Goal: Information Seeking & Learning: Learn about a topic

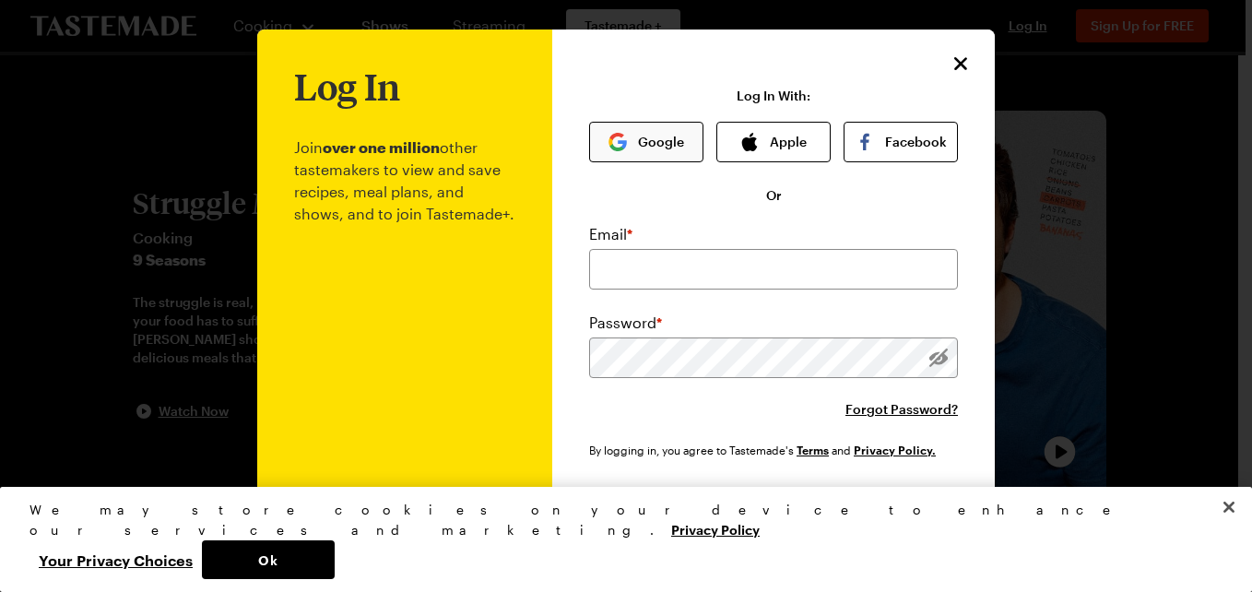
click at [616, 141] on img "button" at bounding box center [617, 142] width 18 height 18
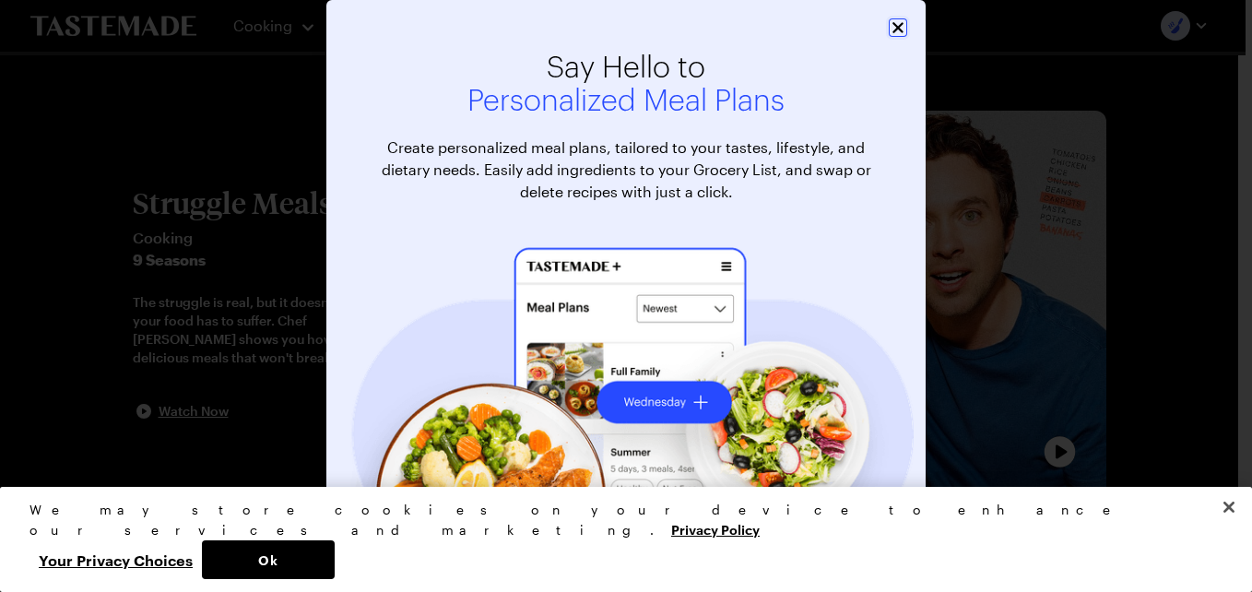
click at [889, 22] on icon "Close" at bounding box center [898, 27] width 18 height 18
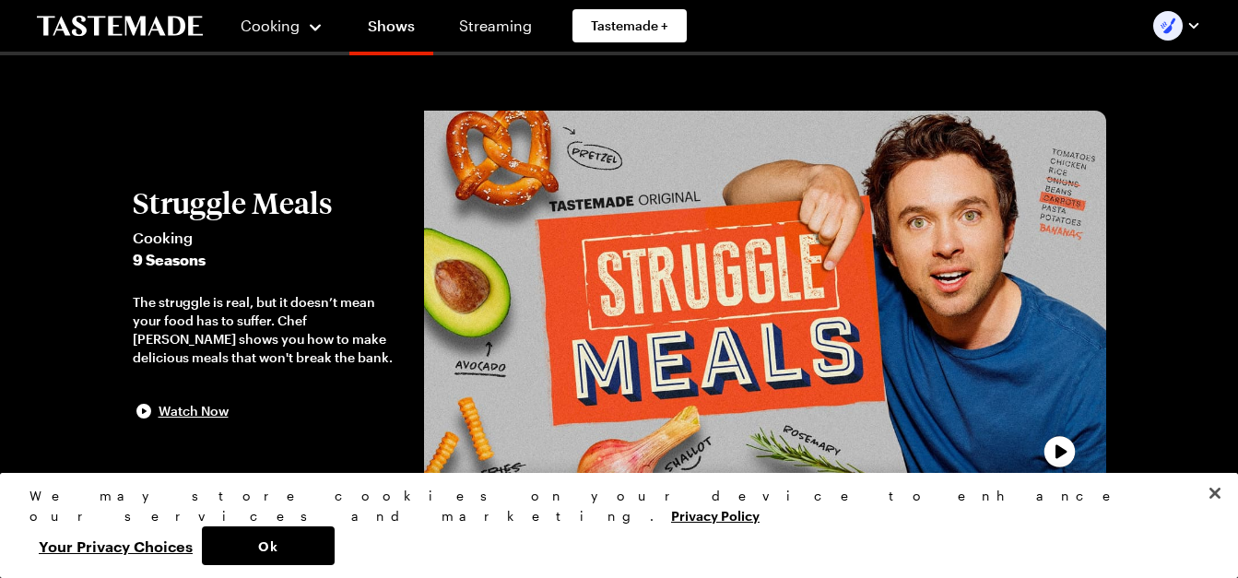
scroll to position [37, 7]
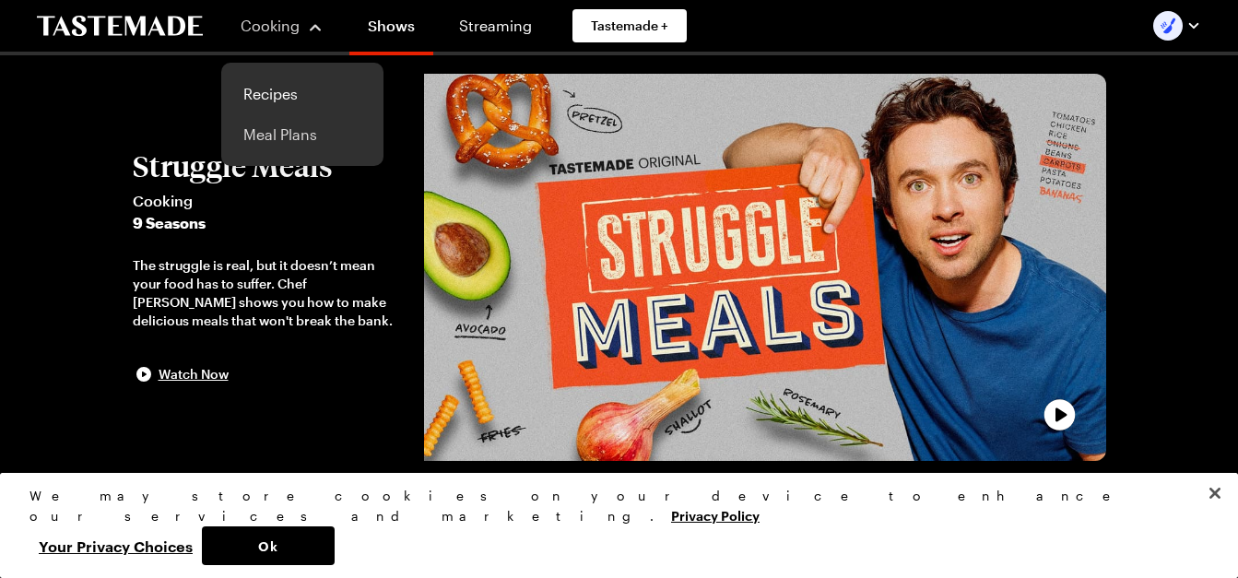
click at [275, 126] on link "Meal Plans" at bounding box center [302, 134] width 140 height 41
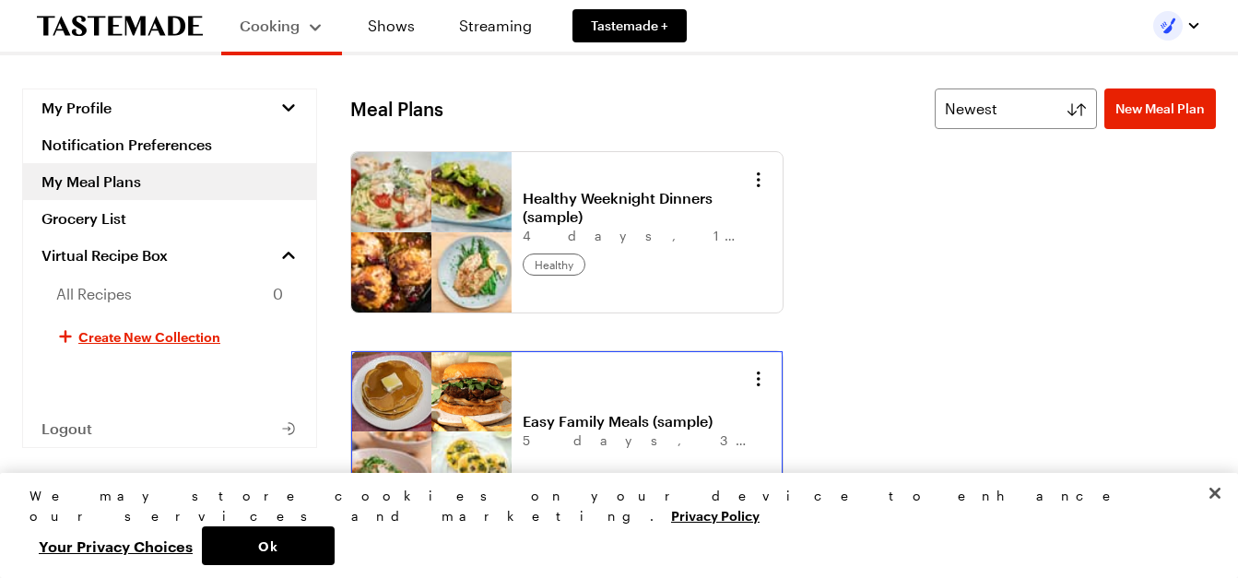
click at [585, 427] on link "Easy Family Meals (sample)" at bounding box center [637, 421] width 229 height 18
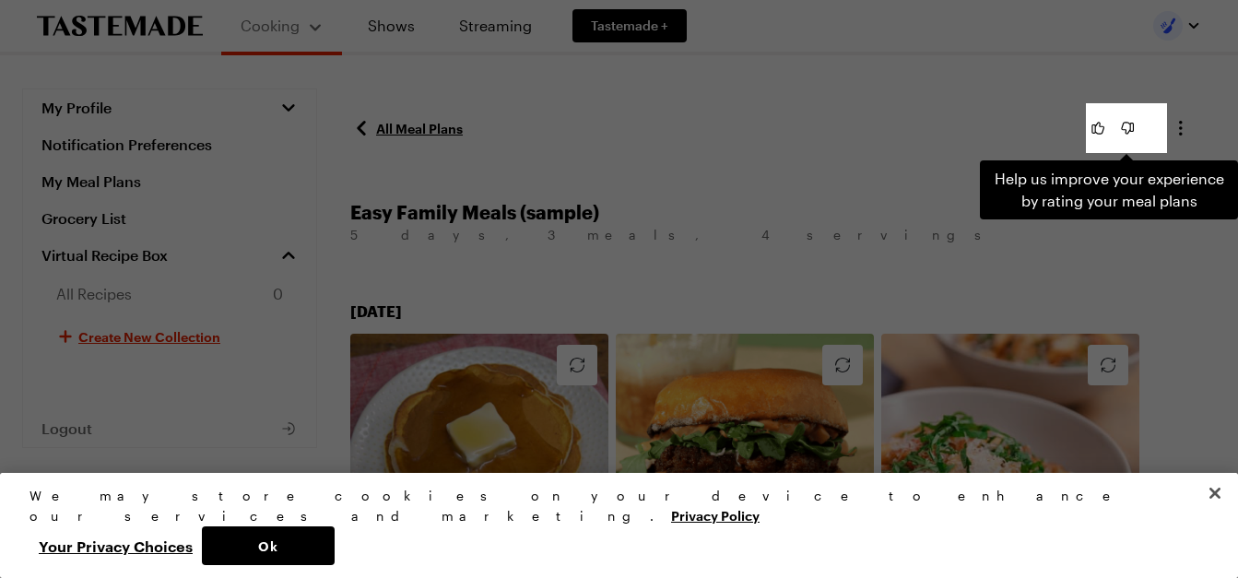
click at [910, 192] on div "Help us improve your experience by rating your meal plans . Press Escape to dis…" at bounding box center [619, 289] width 1238 height 578
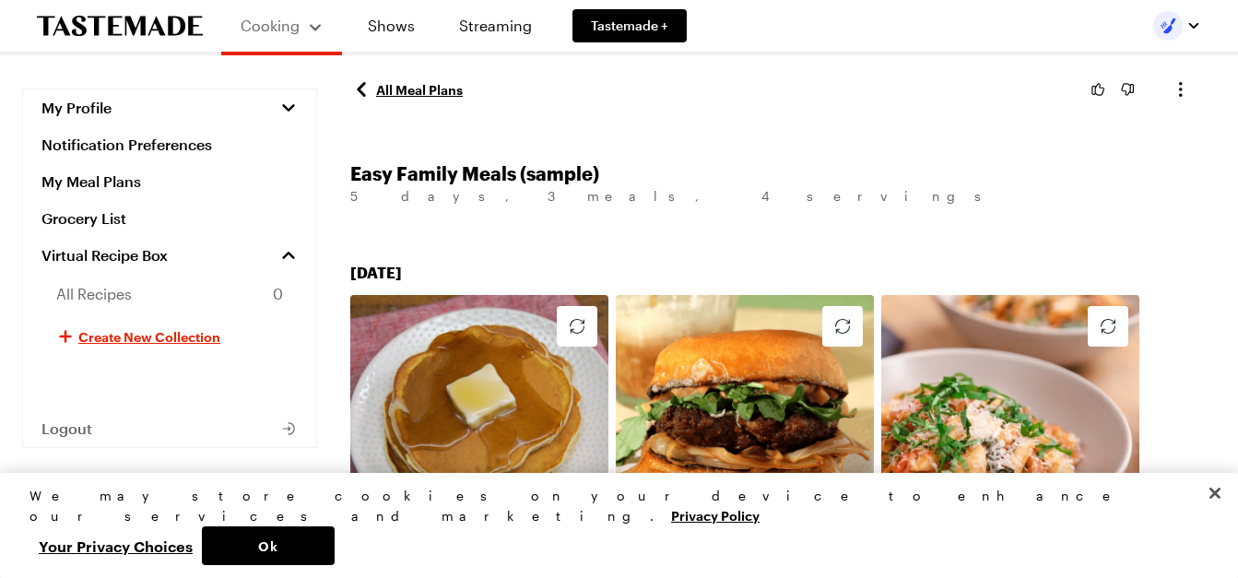
scroll to position [37, 0]
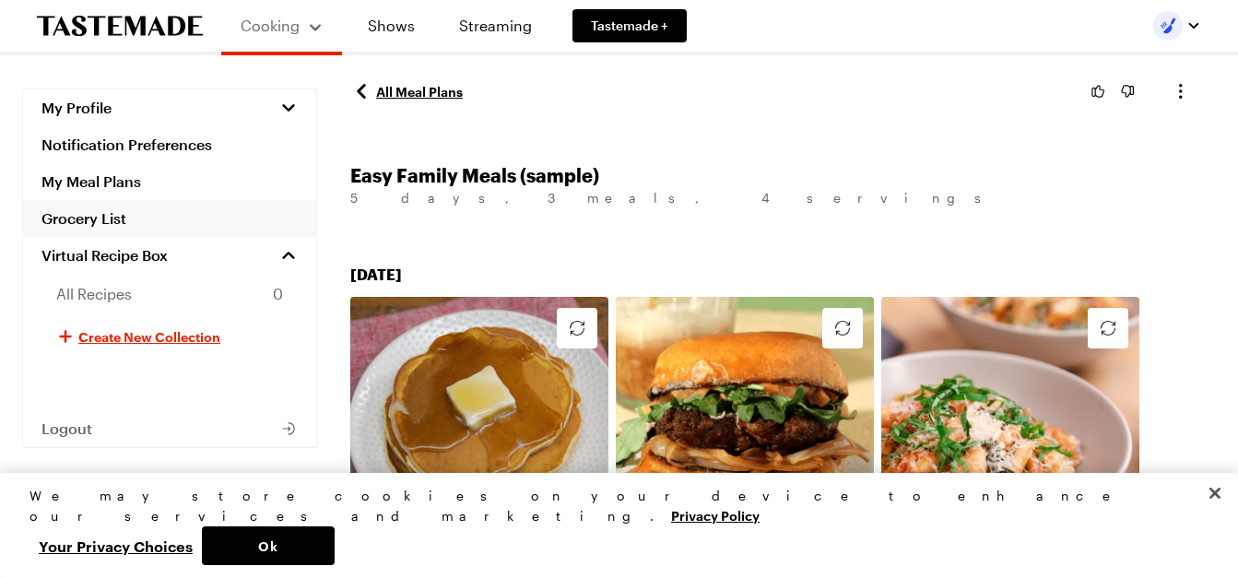
click at [66, 215] on link "Grocery List" at bounding box center [169, 218] width 293 height 37
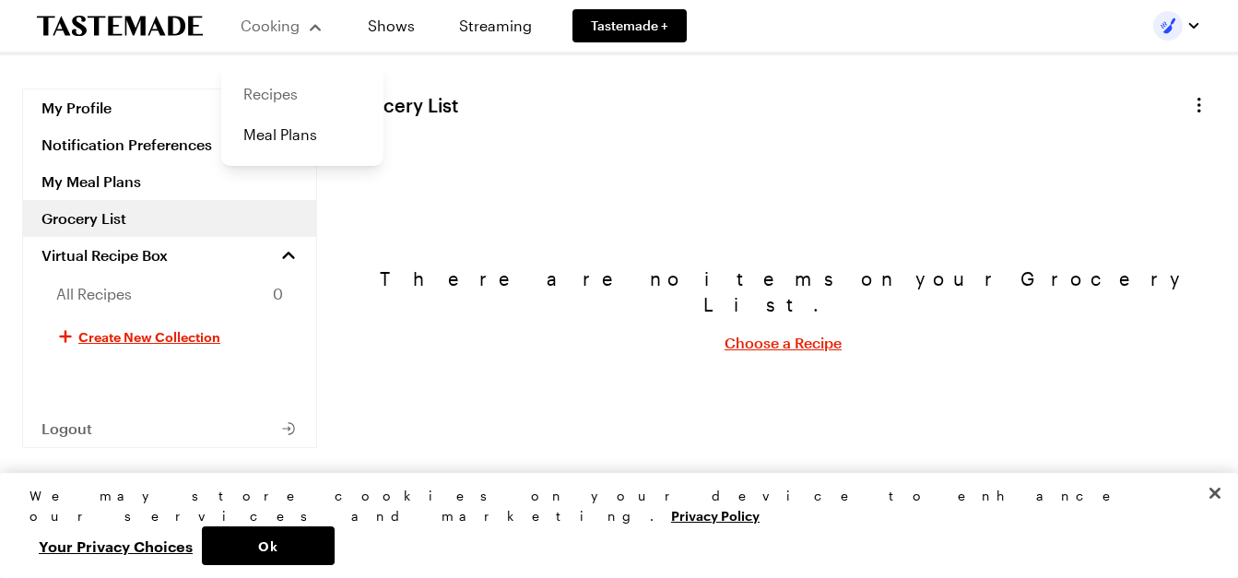
click at [272, 89] on link "Recipes" at bounding box center [302, 94] width 140 height 41
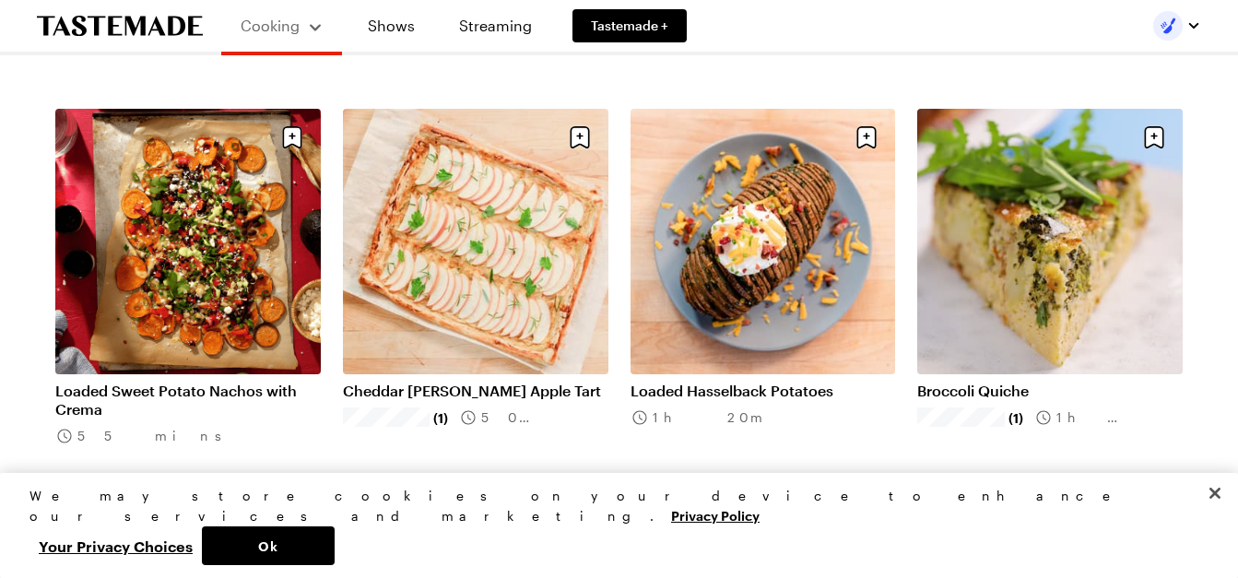
scroll to position [1137, 0]
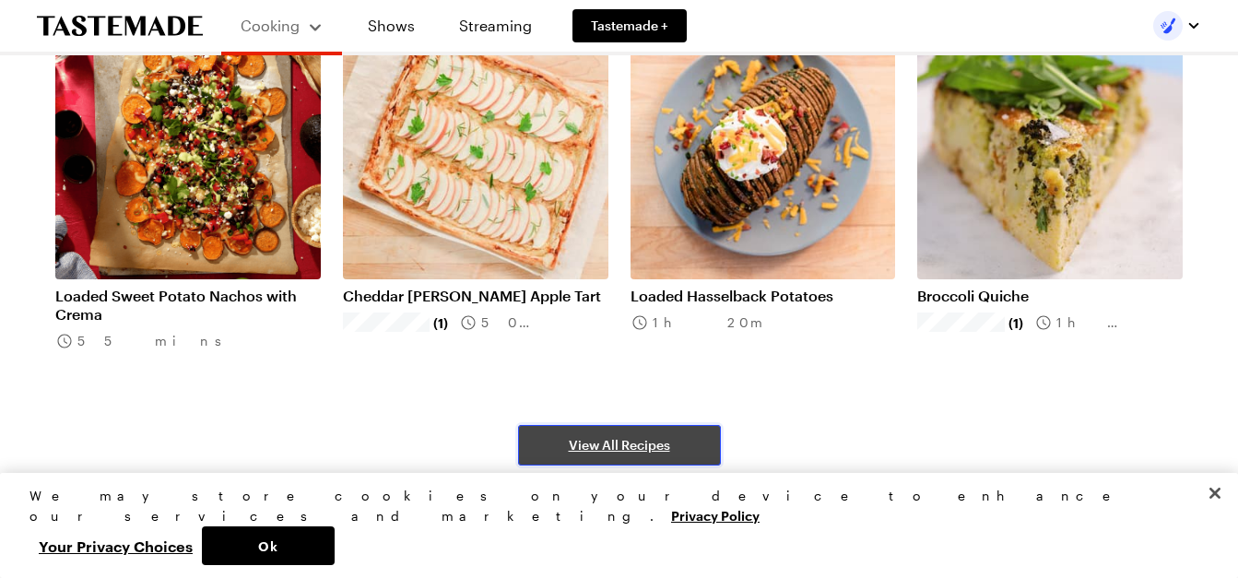
click at [582, 446] on span "View All Recipes" at bounding box center [619, 445] width 101 height 18
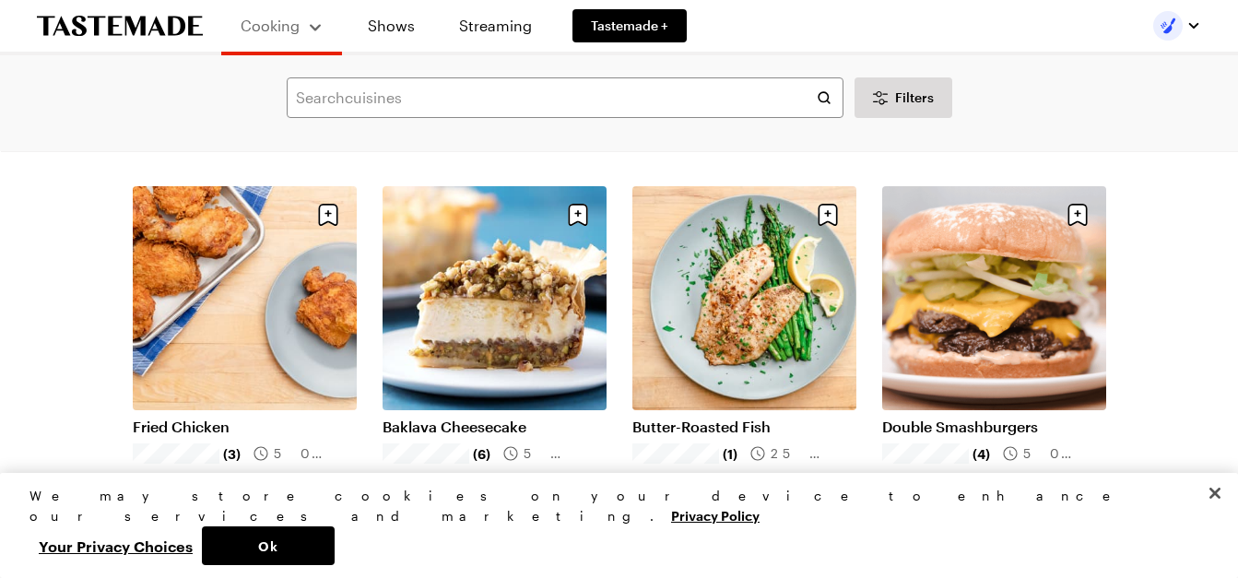
scroll to position [1660, 0]
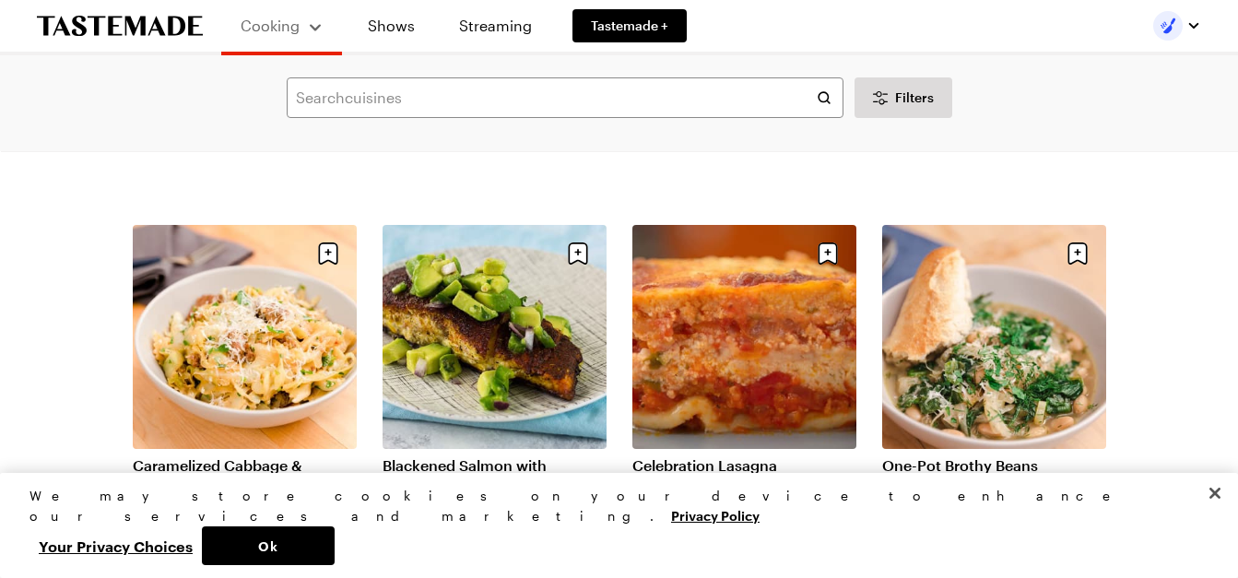
scroll to position [4241, 0]
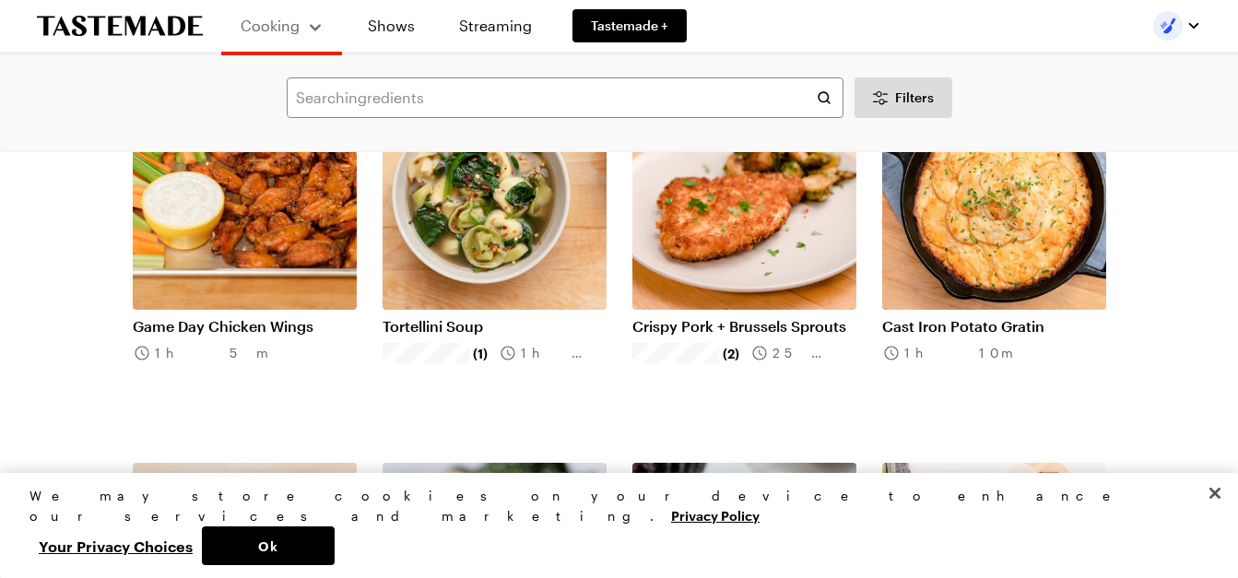
scroll to position [4684, 0]
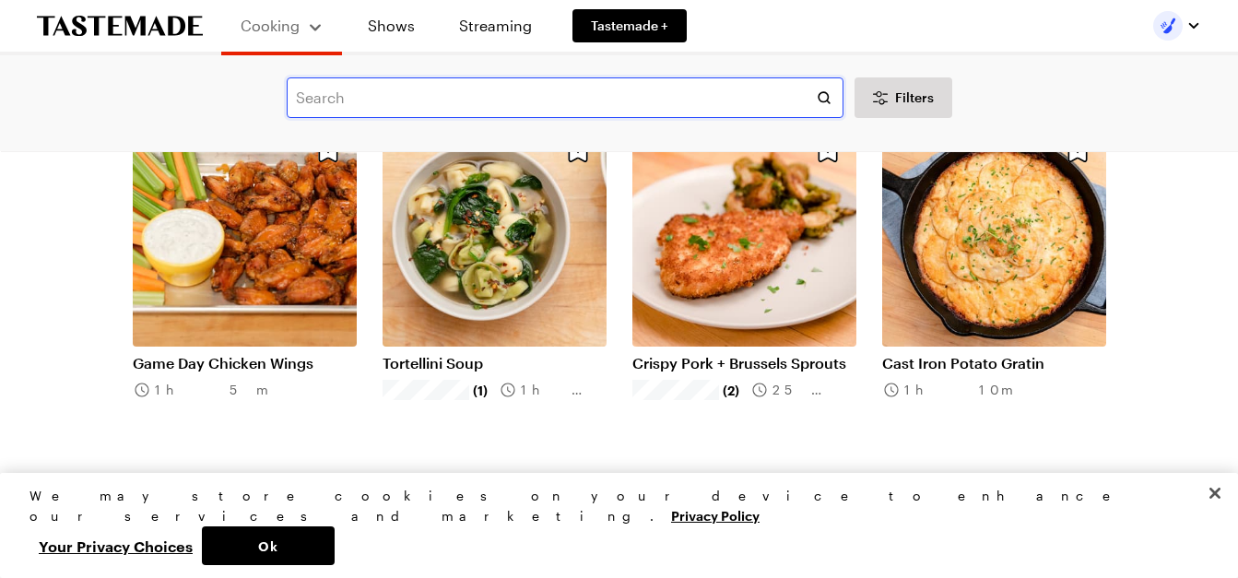
click at [372, 98] on input "text" at bounding box center [565, 97] width 557 height 41
type input "chicken"
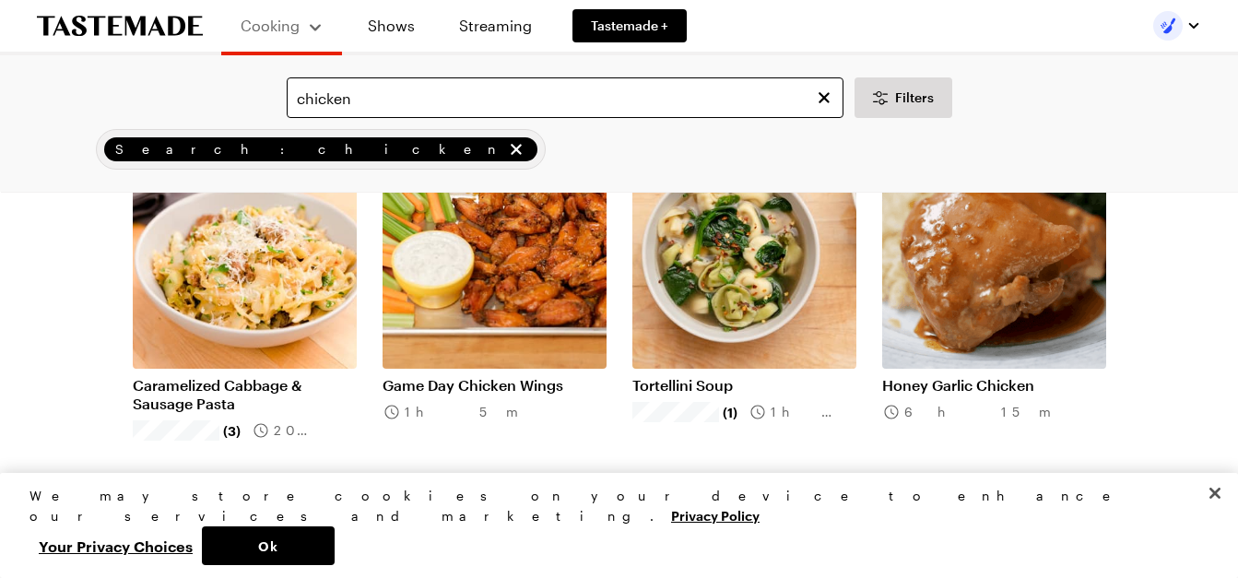
scroll to position [1660, 0]
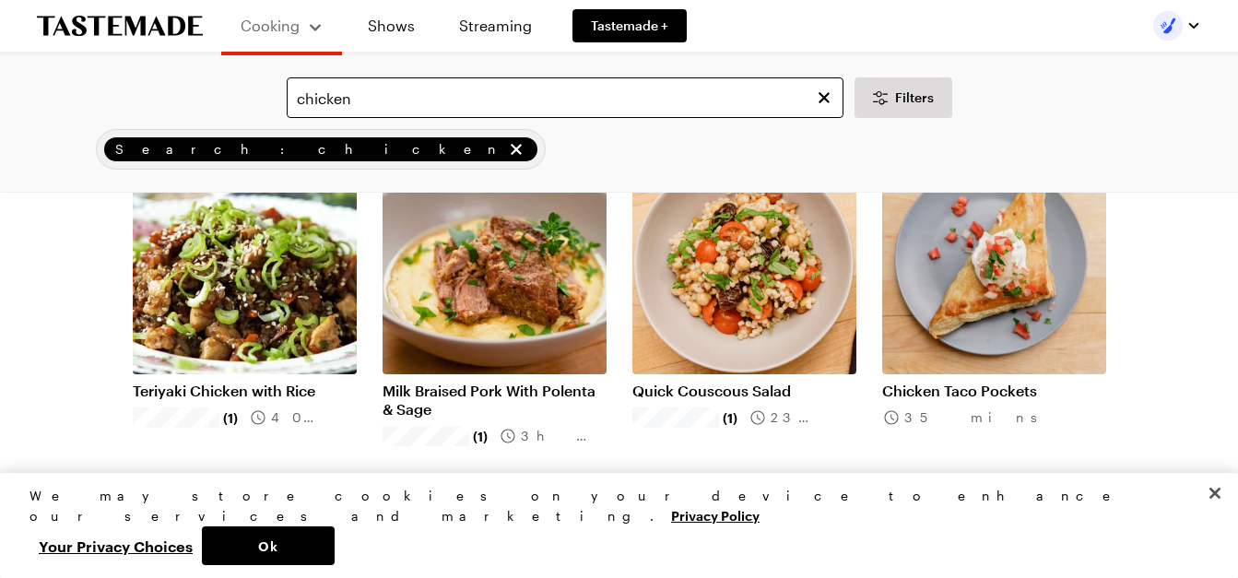
scroll to position [3946, 0]
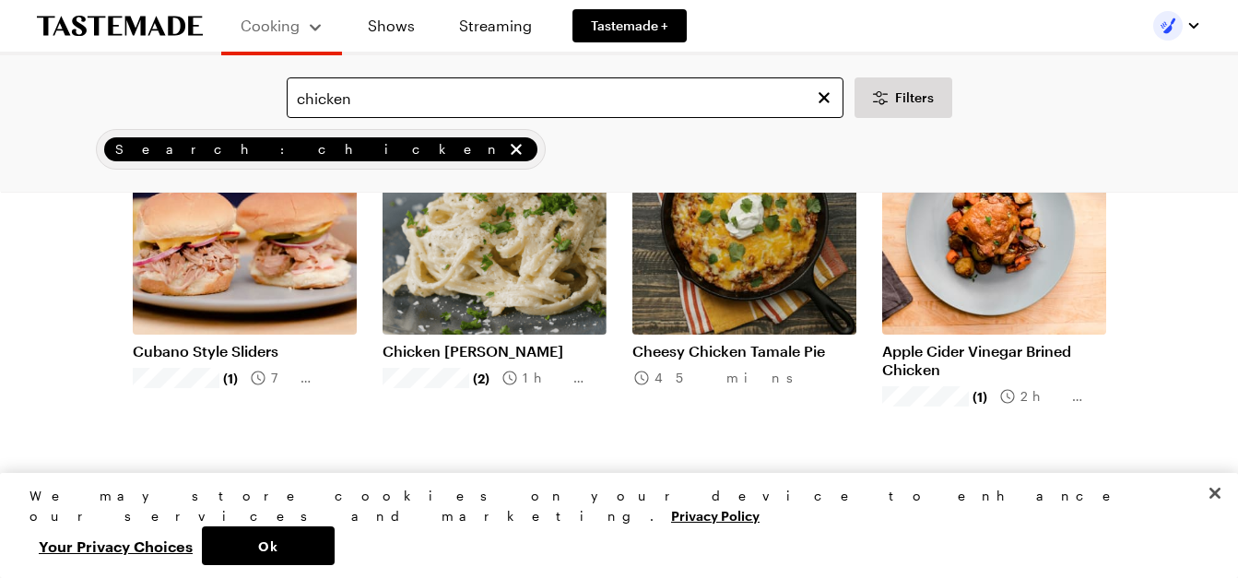
scroll to position [5901, 0]
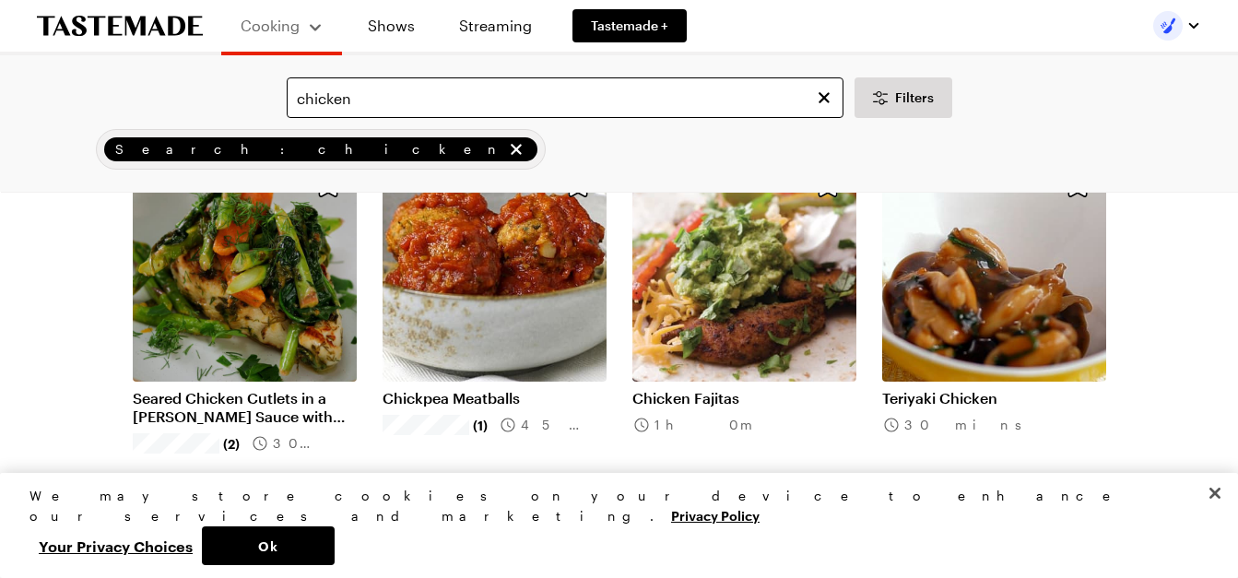
scroll to position [7671, 0]
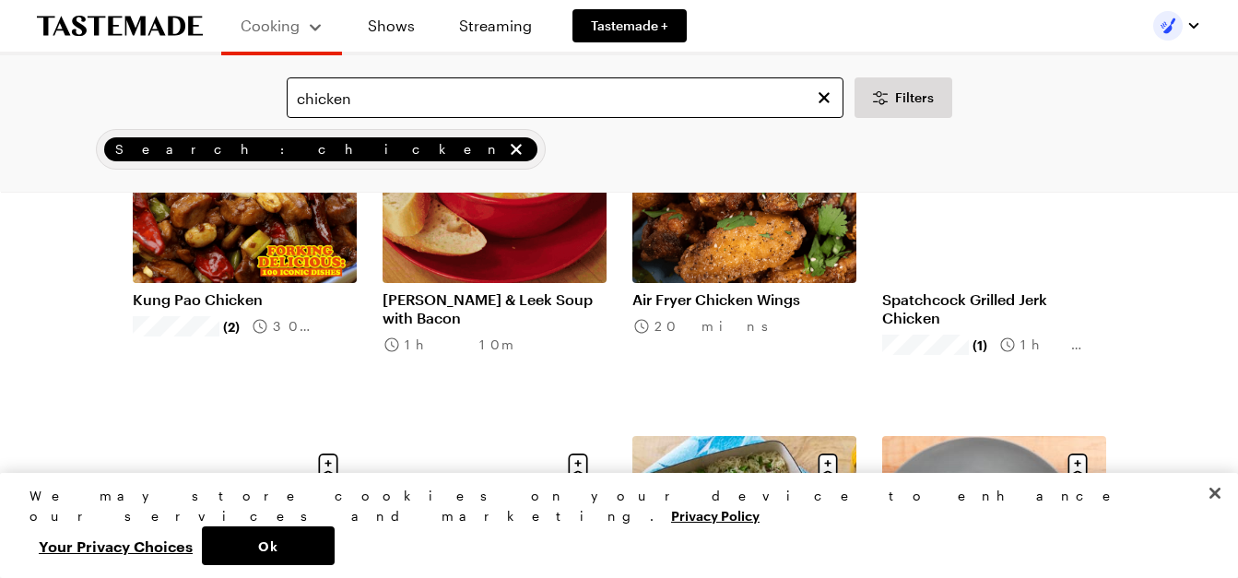
scroll to position [10473, 0]
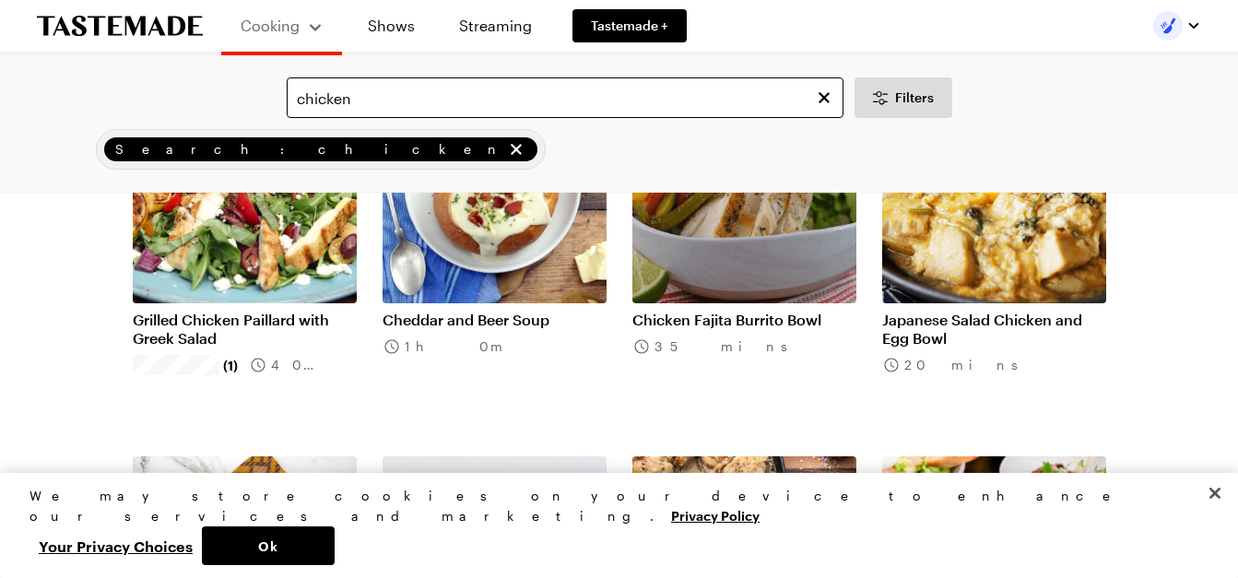
scroll to position [12723, 0]
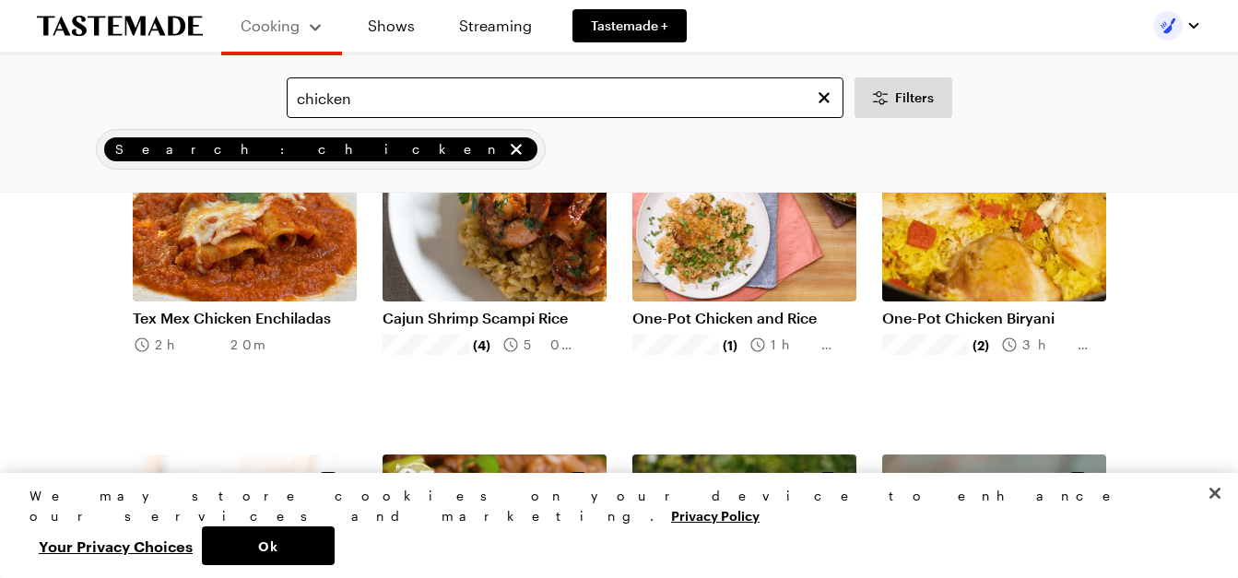
scroll to position [14198, 0]
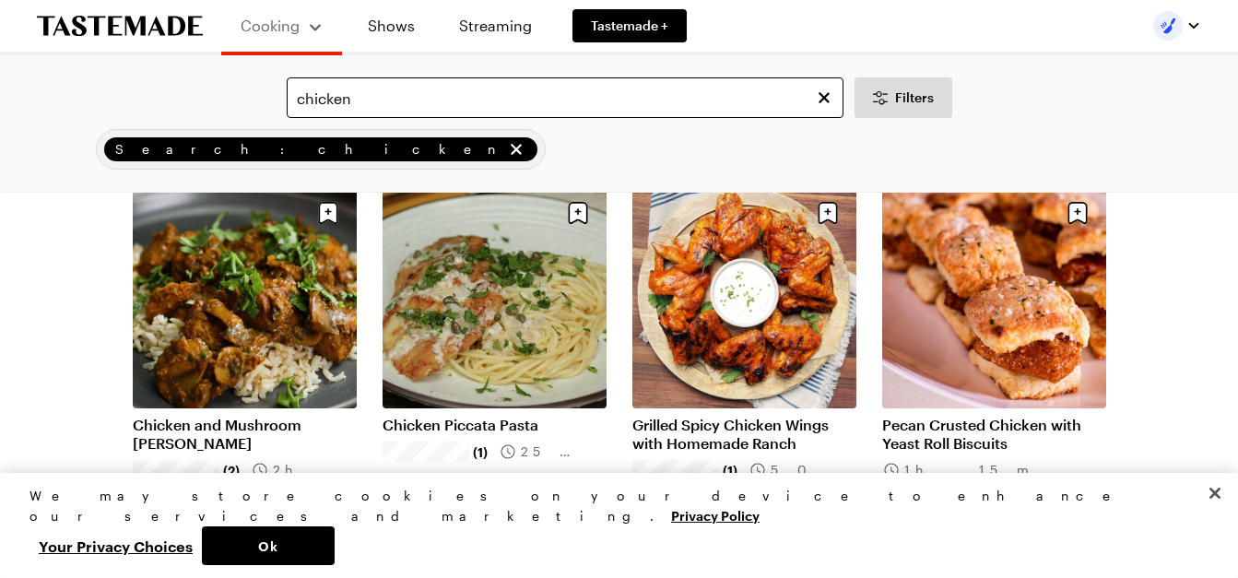
scroll to position [15636, 0]
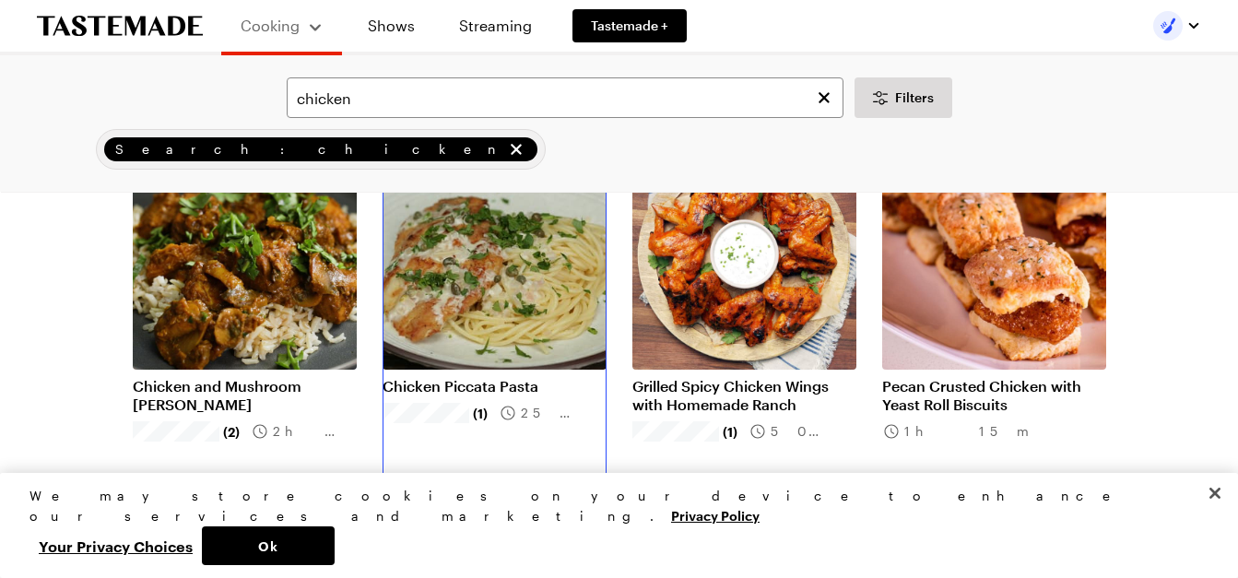
click at [448, 388] on link "Chicken Piccata Pasta" at bounding box center [495, 386] width 224 height 18
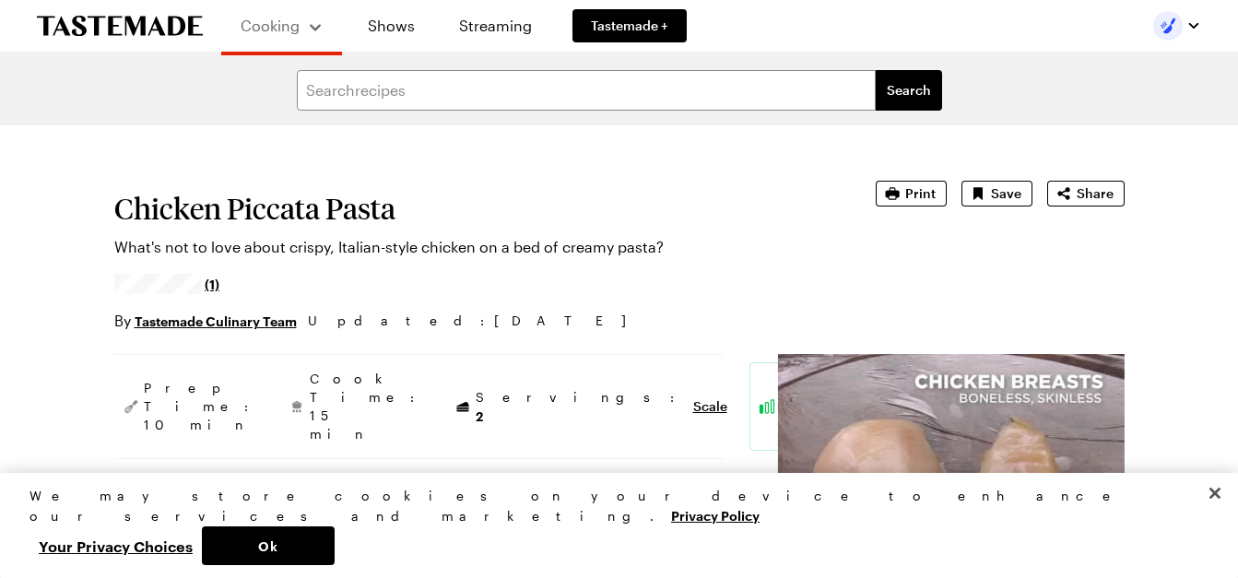
type textarea "x"
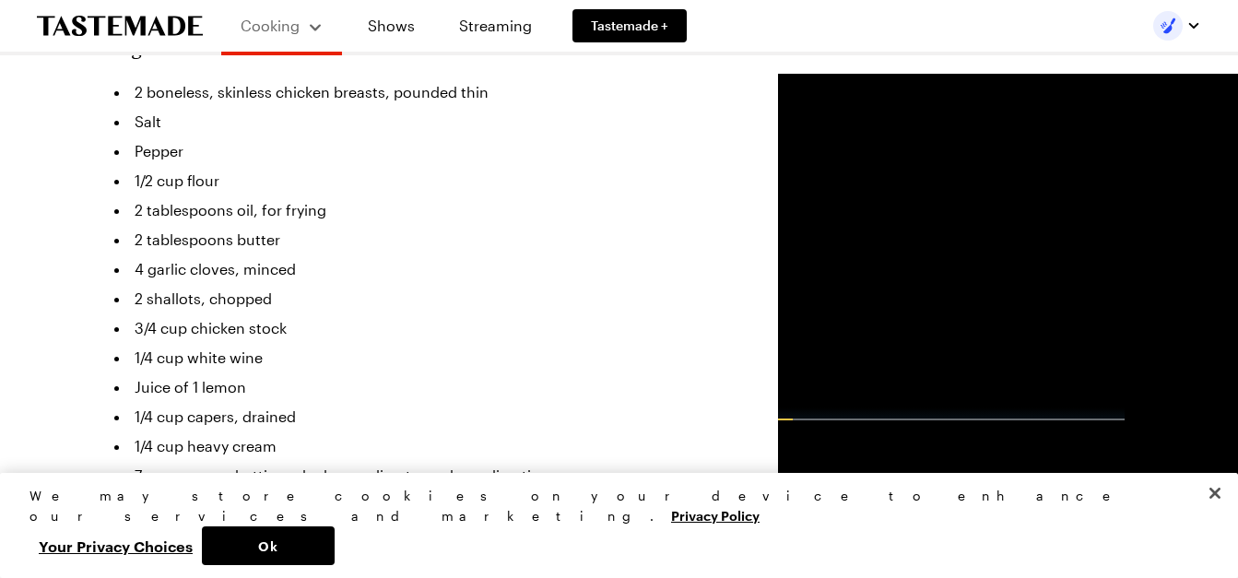
scroll to position [516, 0]
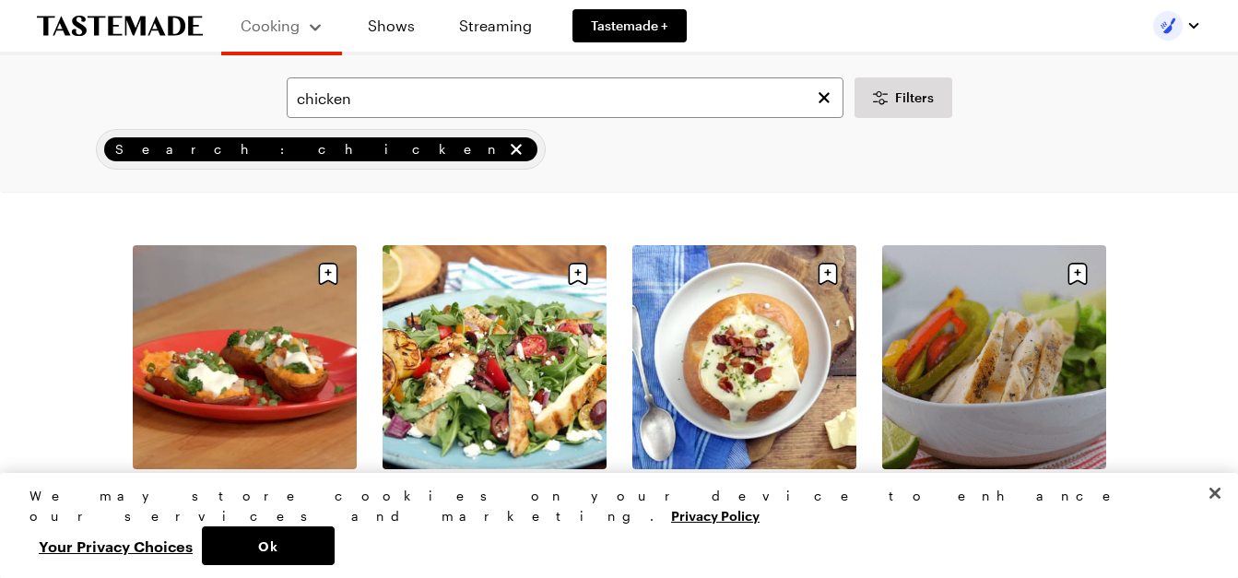
scroll to position [7357, 0]
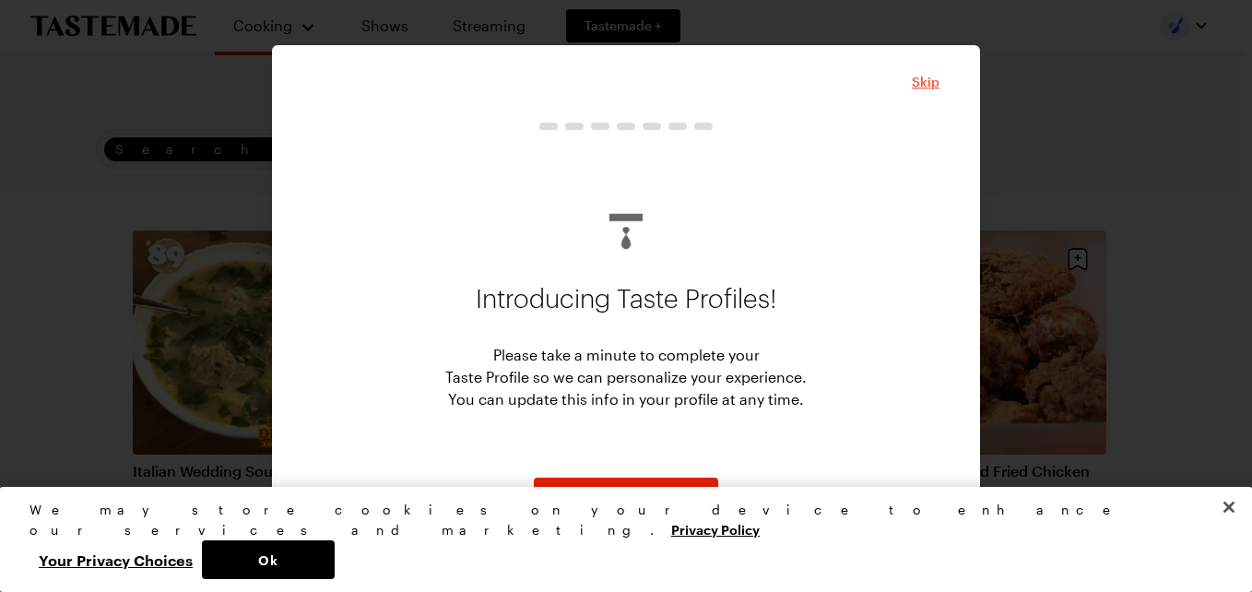
click at [929, 77] on span "Skip" at bounding box center [926, 82] width 28 height 18
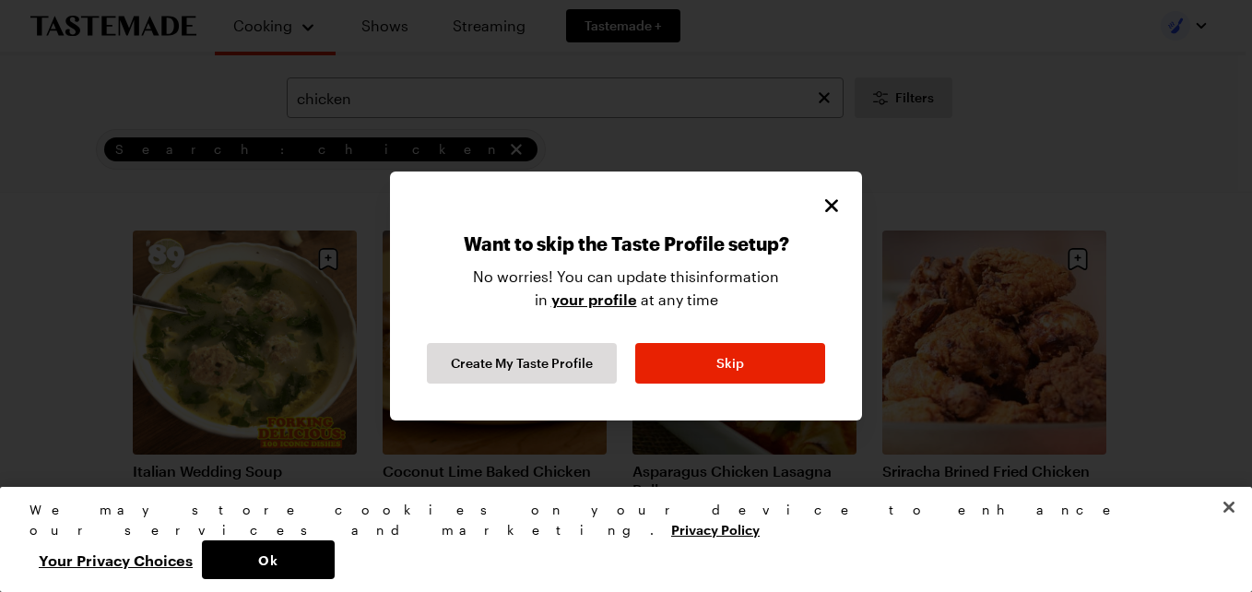
drag, startPoint x: 834, startPoint y: 218, endPoint x: 826, endPoint y: 213, distance: 9.5
click at [826, 213] on div "Want to skip the Taste Profile setup? No worries! You can update this informati…" at bounding box center [625, 281] width 435 height 205
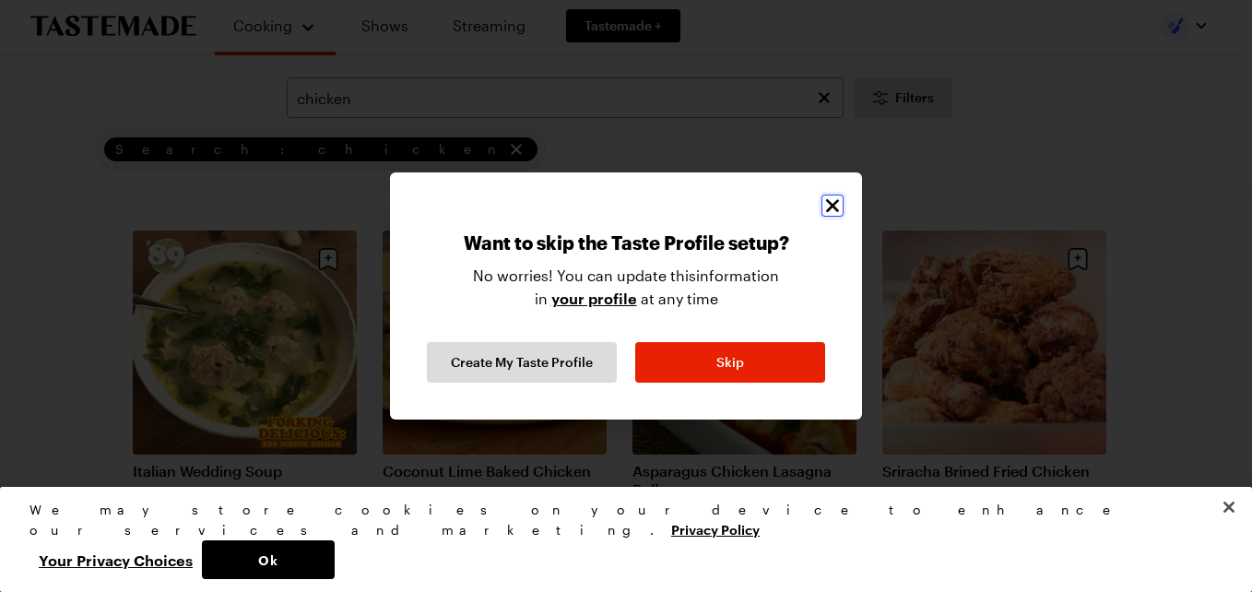
click at [826, 213] on icon "Close" at bounding box center [832, 206] width 22 height 22
